Goal: Find specific page/section: Find specific page/section

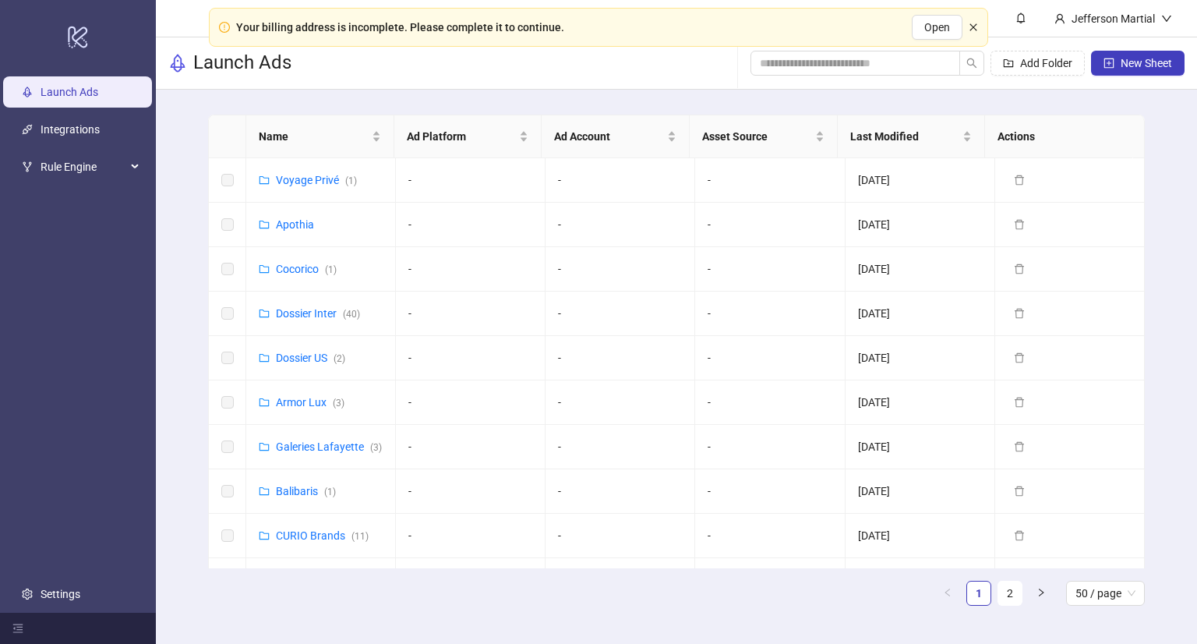
drag, startPoint x: 0, startPoint y: 0, endPoint x: 969, endPoint y: 28, distance: 969.4
click at [969, 28] on icon "close" at bounding box center [973, 27] width 9 height 9
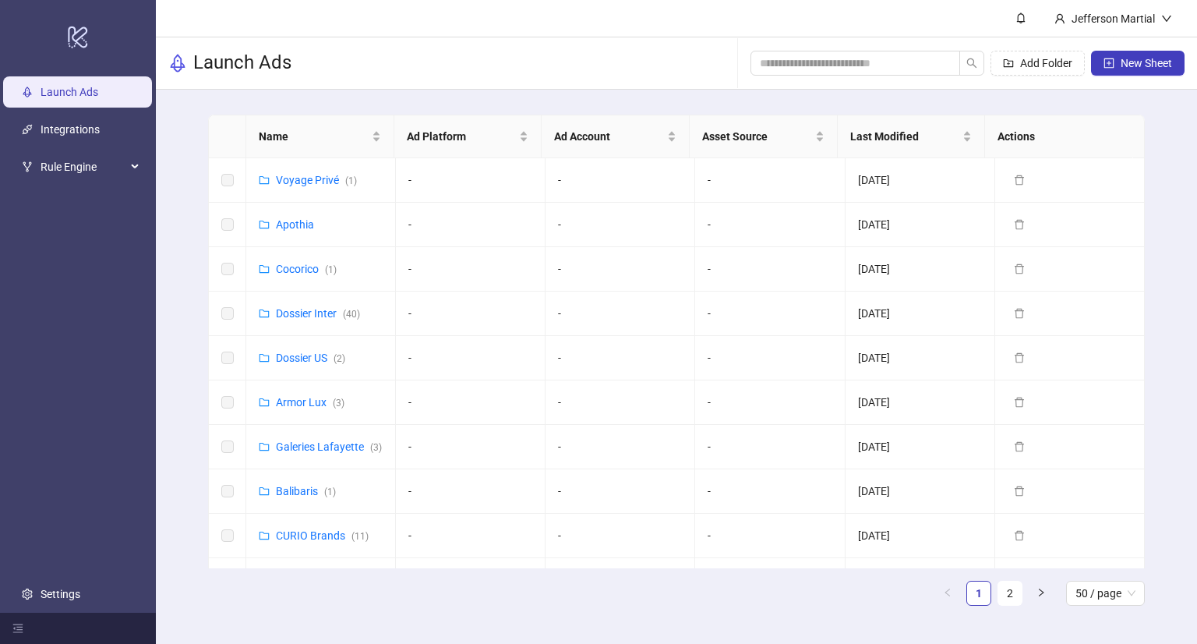
click at [98, 91] on link "Launch Ads" at bounding box center [70, 92] width 58 height 12
click at [309, 315] on link "Dossier Inter ( 40 )" at bounding box center [318, 313] width 84 height 12
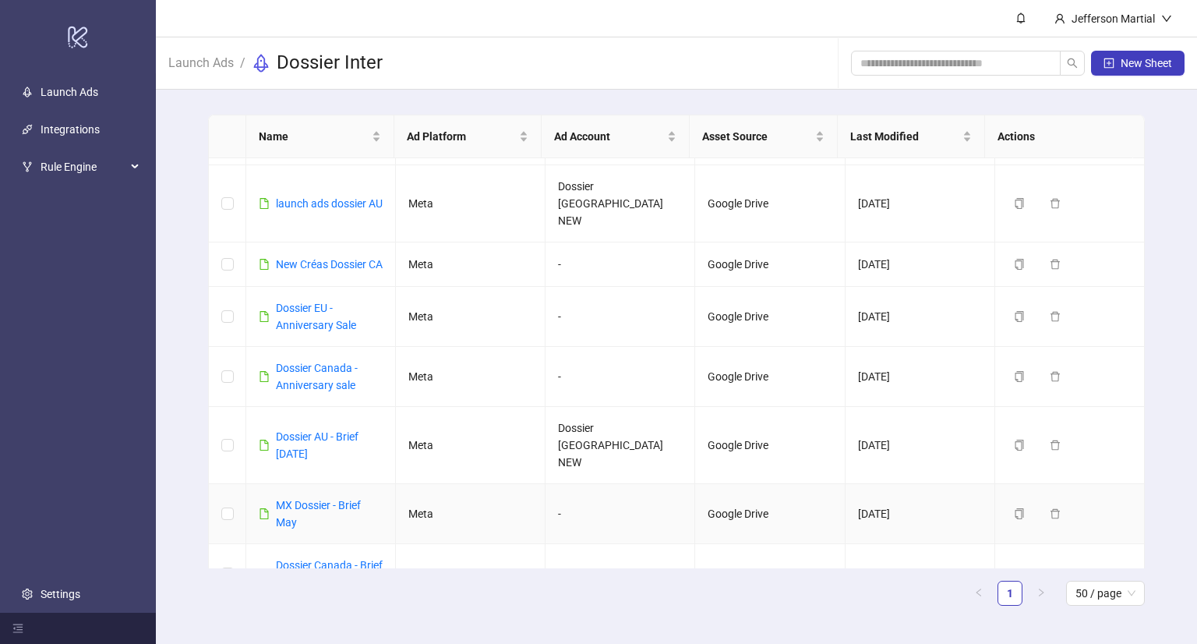
scroll to position [312, 0]
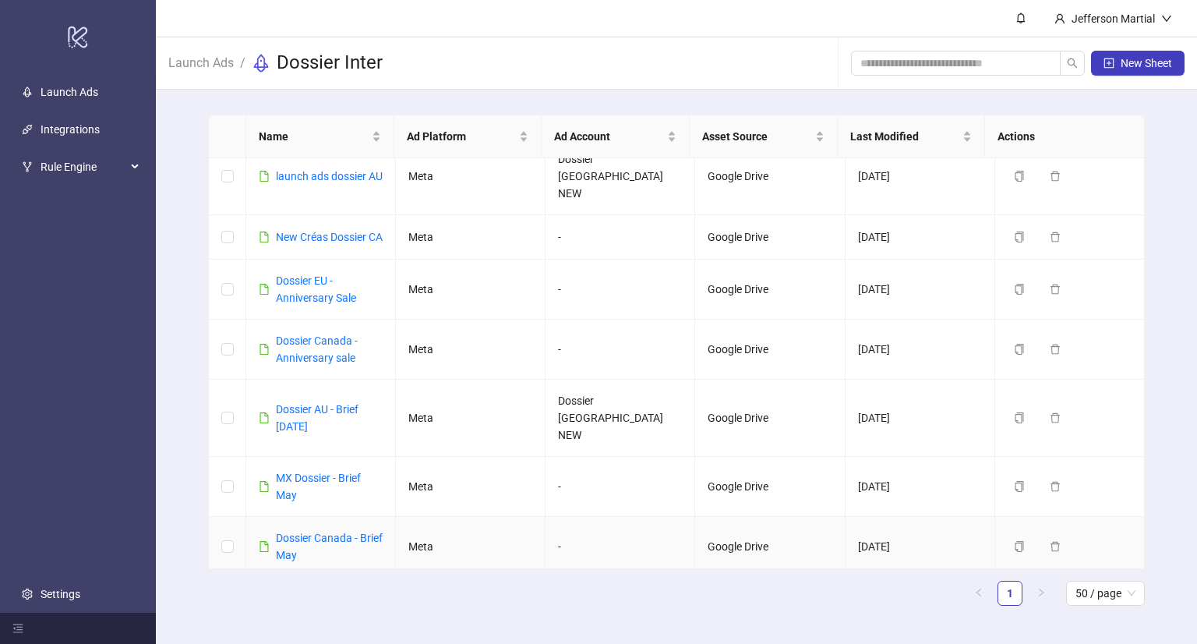
click at [318, 529] on div "Dossier Canada - Brief May" at bounding box center [329, 546] width 107 height 34
click at [316, 532] on link "Dossier Canada - Brief May" at bounding box center [329, 547] width 107 height 30
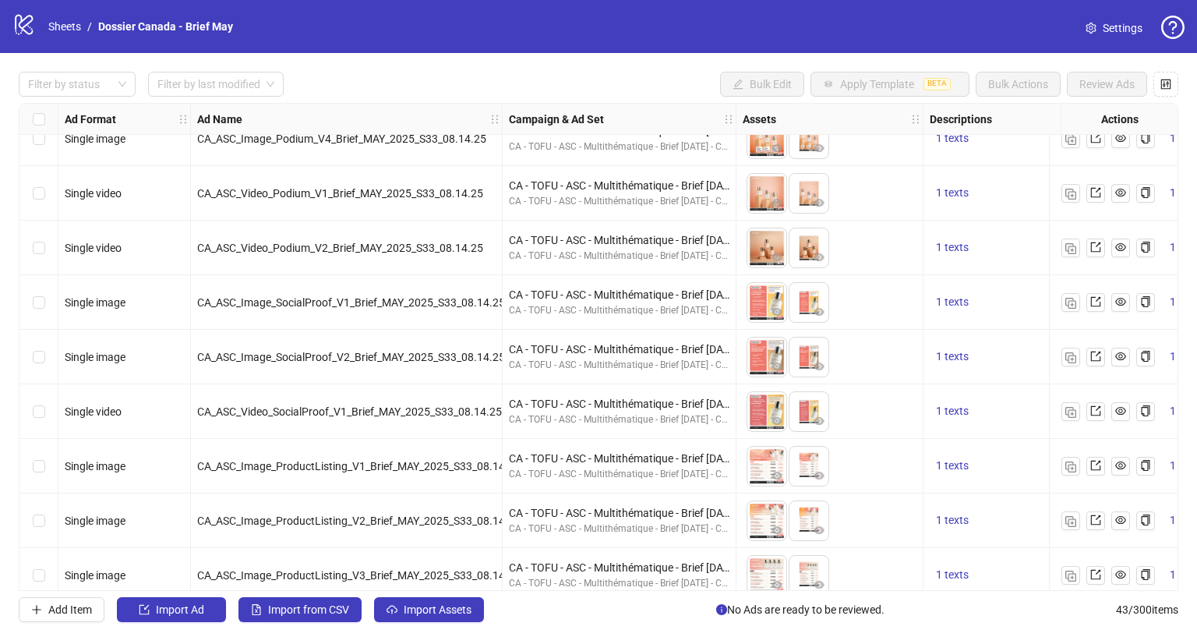
scroll to position [1897, 0]
